Goal: Information Seeking & Learning: Learn about a topic

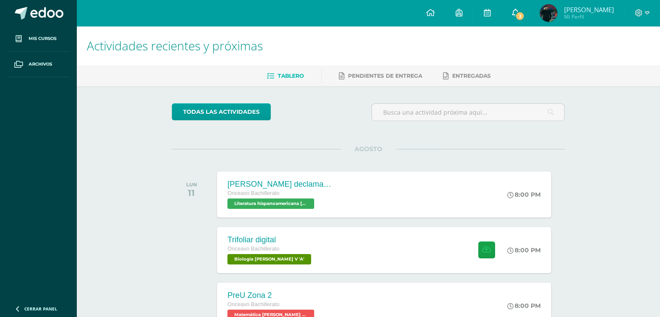
click at [524, 18] on link "3" at bounding box center [515, 13] width 28 height 26
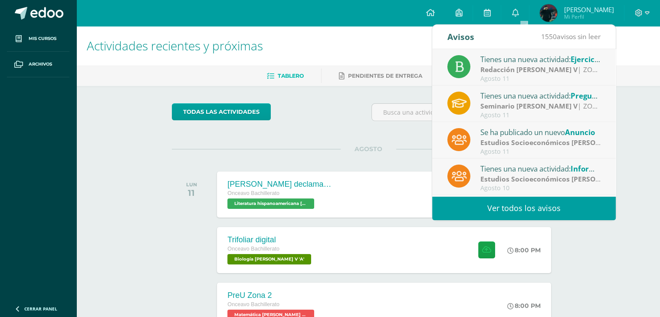
click at [315, 107] on div "todas las Actividades" at bounding box center [251, 115] width 167 height 25
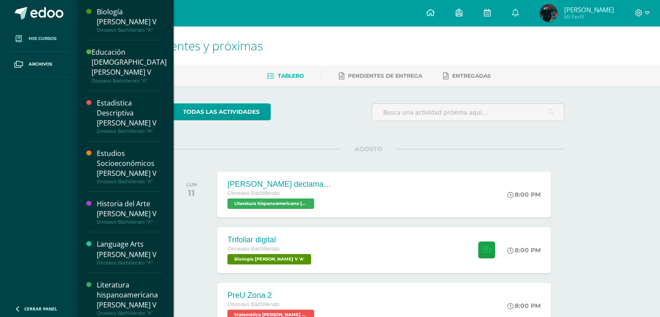
click at [55, 40] on span "Mis cursos" at bounding box center [43, 38] width 28 height 7
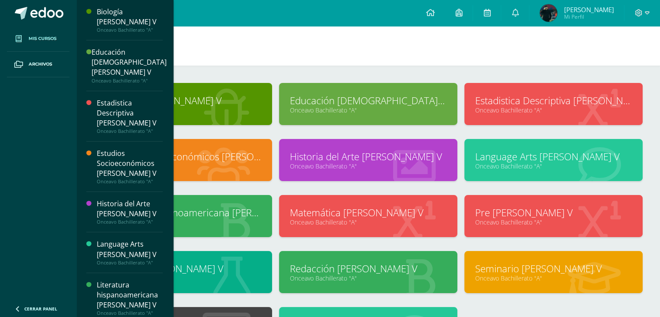
click at [357, 47] on h1 "Mis cursos" at bounding box center [368, 45] width 563 height 39
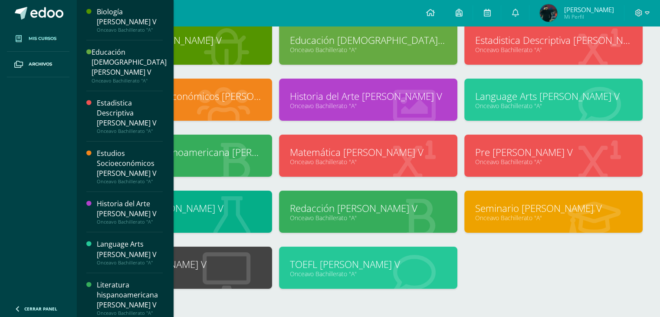
scroll to position [69, 0]
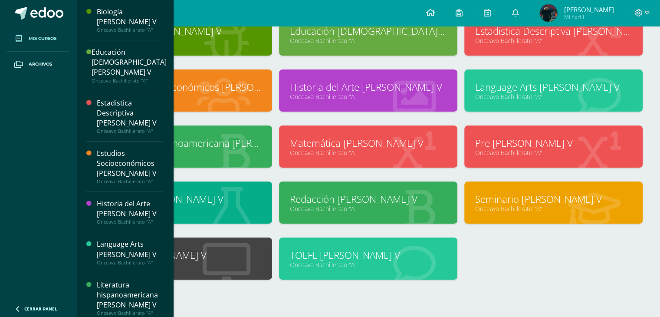
click at [540, 201] on link "Seminario [PERSON_NAME] V" at bounding box center [553, 198] width 157 height 13
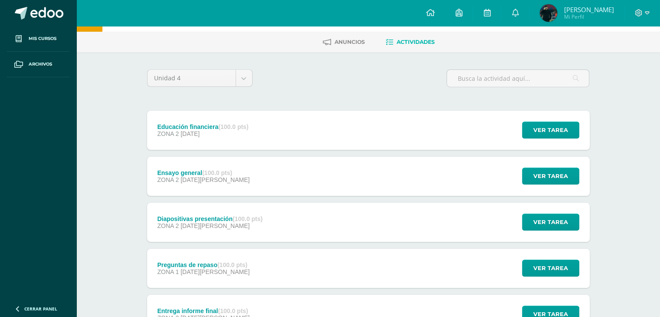
scroll to position [35, 0]
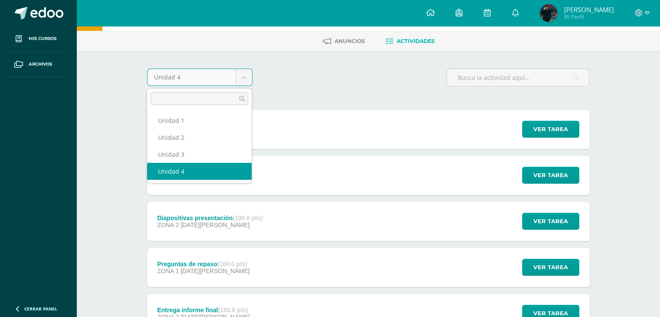
click at [246, 77] on body "Mis cursos Archivos Cerrar panel Biología Bach V Onceavo Bachillerato "A" Educa…" at bounding box center [330, 292] width 660 height 655
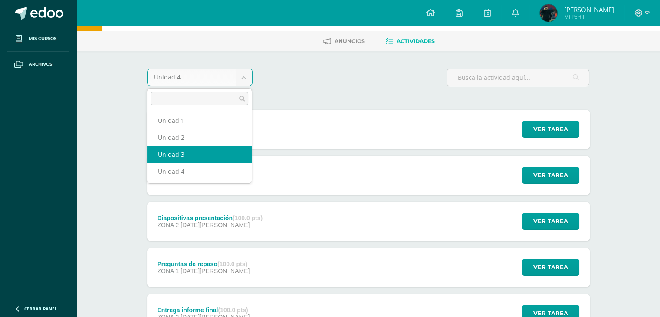
select select "Unidad 3"
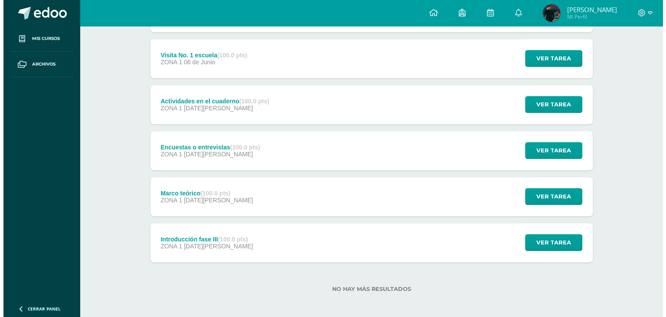
scroll to position [384, 0]
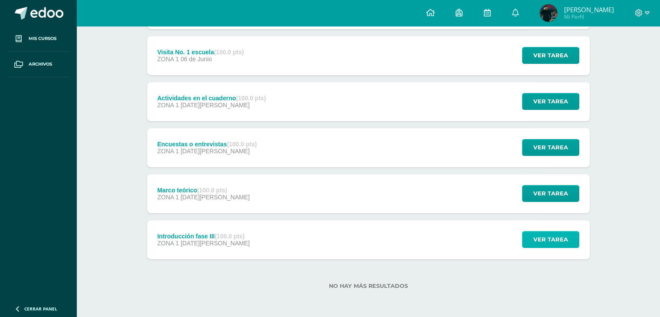
click at [546, 237] on span "Ver tarea" at bounding box center [550, 239] width 35 height 16
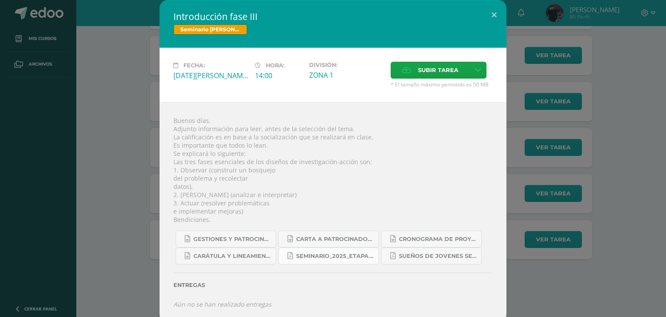
click at [314, 254] on span "Seminario_2025_Etapa_3.pdf" at bounding box center [335, 255] width 78 height 7
